Goal: Check status: Check status

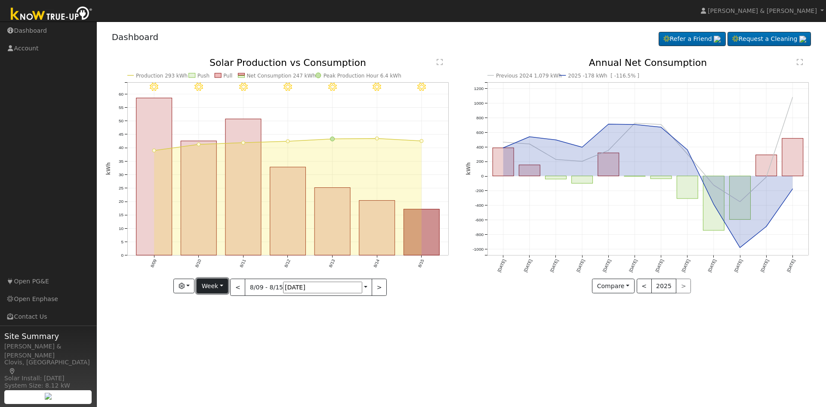
click at [228, 288] on button "Week" at bounding box center [212, 285] width 31 height 15
click at [257, 328] on link "Month" at bounding box center [227, 328] width 60 height 12
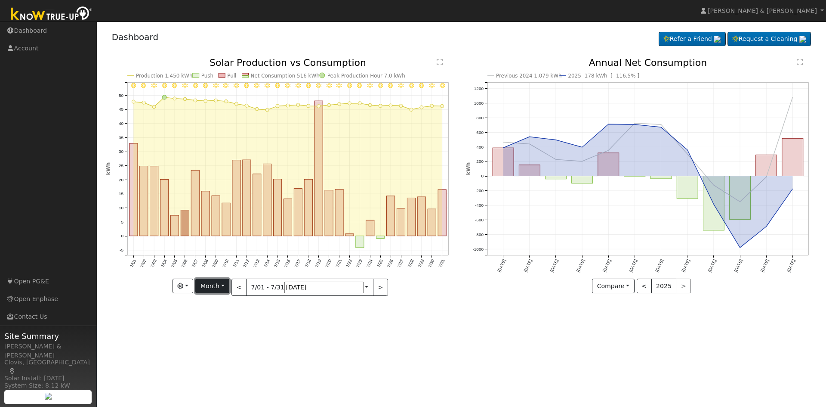
click at [229, 285] on button "Month" at bounding box center [212, 285] width 34 height 15
click at [229, 287] on button "Month" at bounding box center [212, 285] width 34 height 15
click at [373, 286] on button ">" at bounding box center [380, 286] width 15 height 17
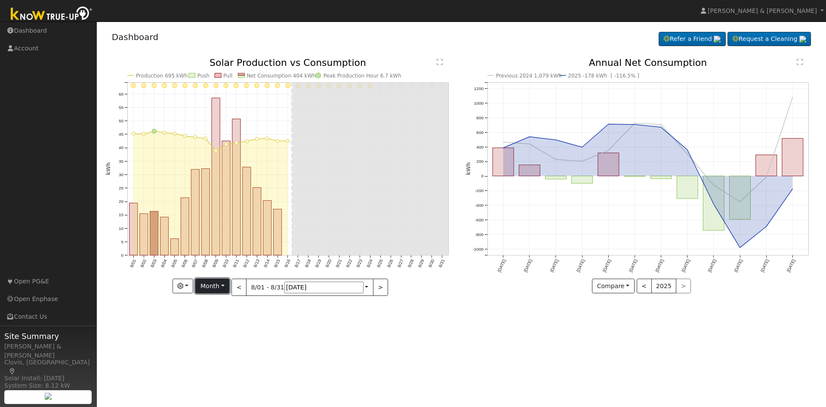
click at [229, 285] on button "Month" at bounding box center [212, 285] width 34 height 15
click at [256, 336] on link "Year" at bounding box center [226, 340] width 60 height 12
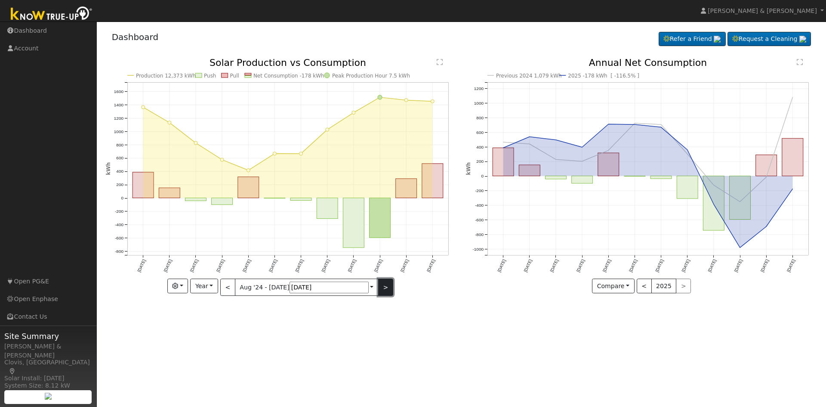
click at [378, 289] on button ">" at bounding box center [385, 286] width 15 height 17
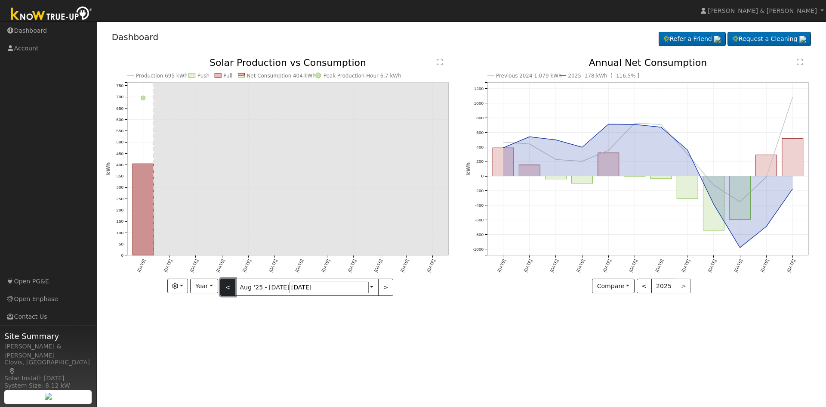
click at [235, 283] on button "<" at bounding box center [227, 286] width 15 height 17
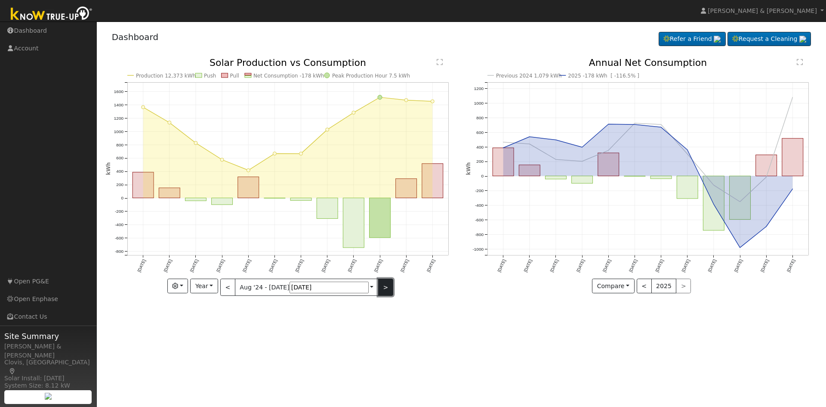
click at [378, 288] on button ">" at bounding box center [385, 286] width 15 height 17
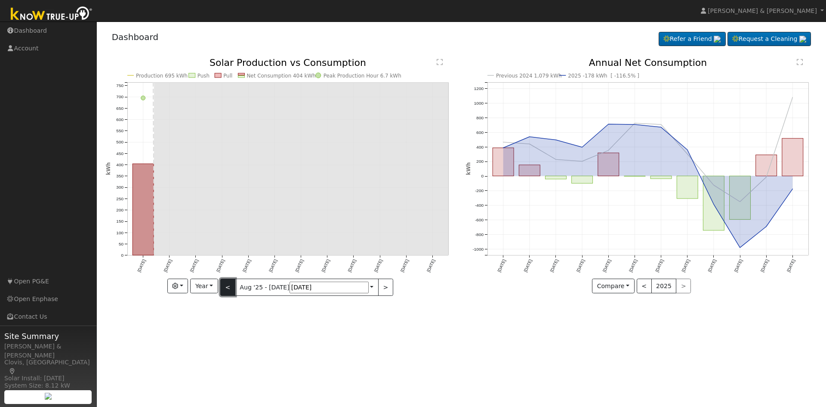
click at [235, 286] on button "<" at bounding box center [227, 286] width 15 height 17
type input "2024-08-01"
